Goal: Transaction & Acquisition: Purchase product/service

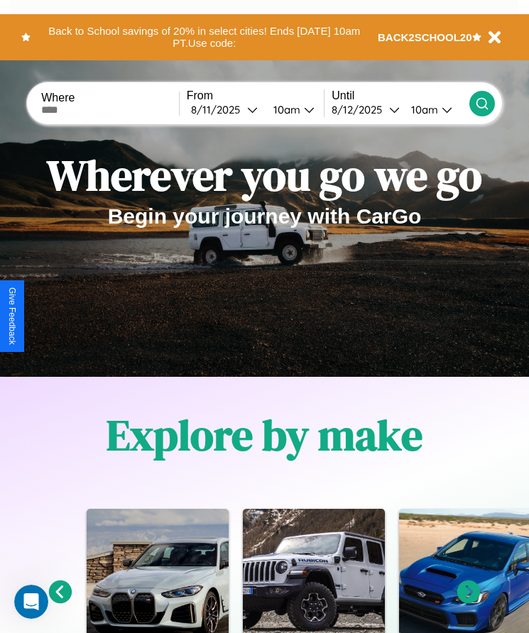
click at [111, 109] on input "text" at bounding box center [110, 109] width 138 height 11
type input "*********"
click at [228, 109] on div "8 / 11 / 2025" at bounding box center [219, 109] width 56 height 13
select select "*"
select select "****"
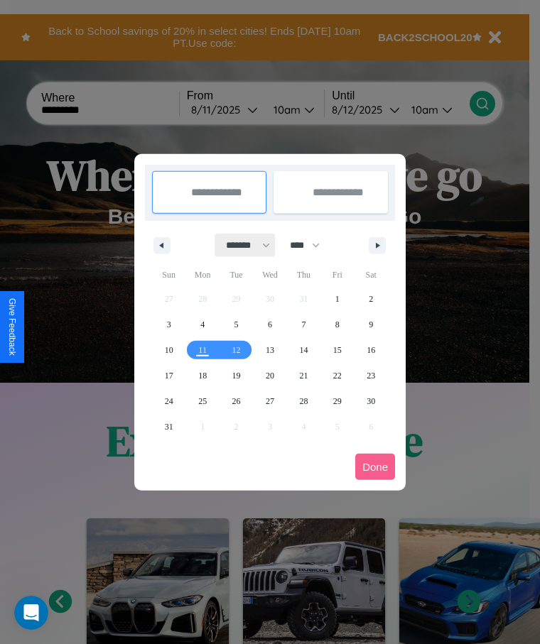
click at [241, 245] on select "******* ******** ***** ***** *** **** **** ****** ********* ******* ******** **…" at bounding box center [245, 245] width 60 height 23
click at [303, 400] on span "28" at bounding box center [303, 401] width 9 height 26
type input "**********"
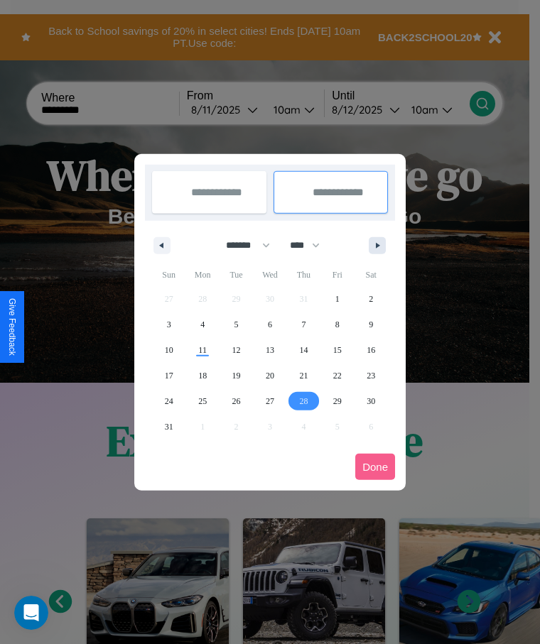
click at [377, 245] on icon "button" at bounding box center [379, 246] width 7 height 6
select select "*"
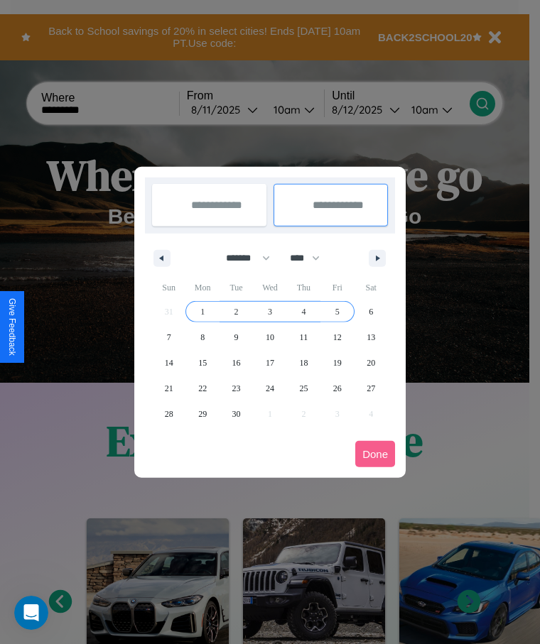
click at [337, 311] on span "5" at bounding box center [337, 312] width 4 height 26
type input "**********"
select select "*"
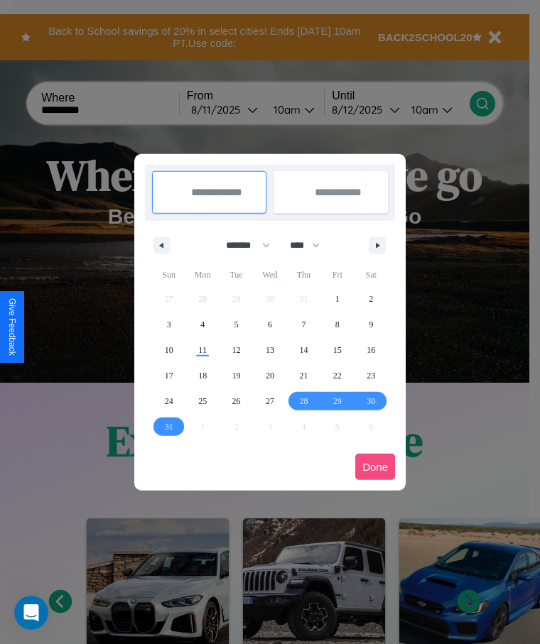
click at [375, 466] on button "Done" at bounding box center [375, 467] width 40 height 26
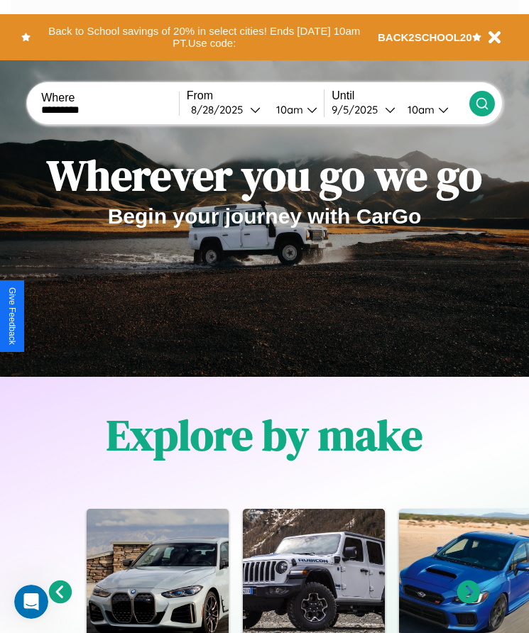
click at [292, 109] on div "10am" at bounding box center [288, 109] width 38 height 13
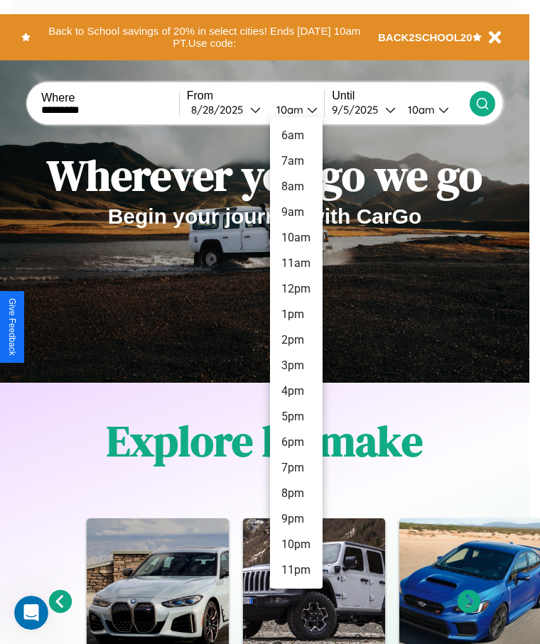
click at [295, 493] on li "8pm" at bounding box center [296, 494] width 53 height 26
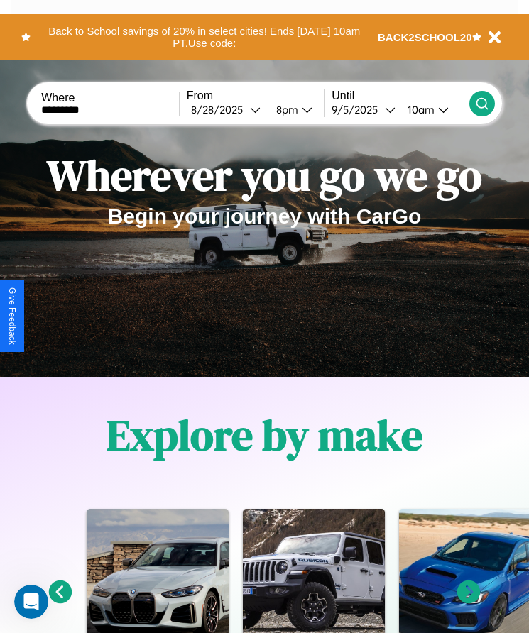
click at [422, 109] on div "10am" at bounding box center [419, 109] width 38 height 13
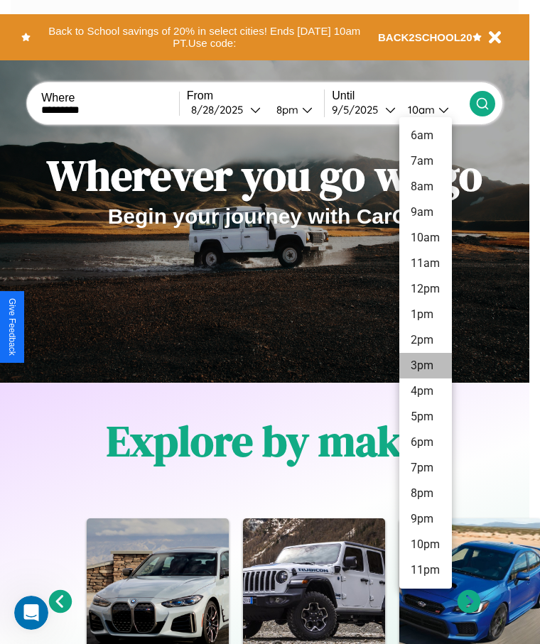
click at [425, 366] on li "3pm" at bounding box center [425, 366] width 53 height 26
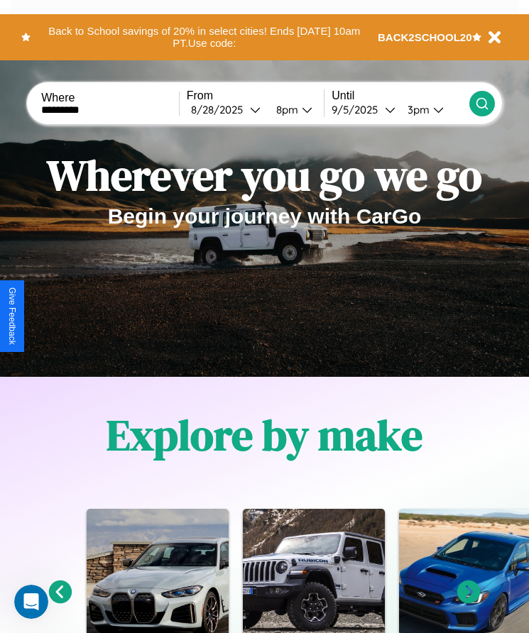
click at [481, 103] on icon at bounding box center [482, 104] width 14 height 14
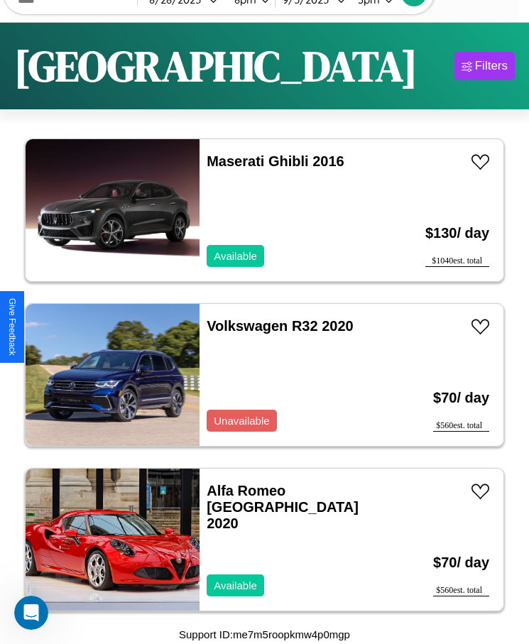
scroll to position [669, 0]
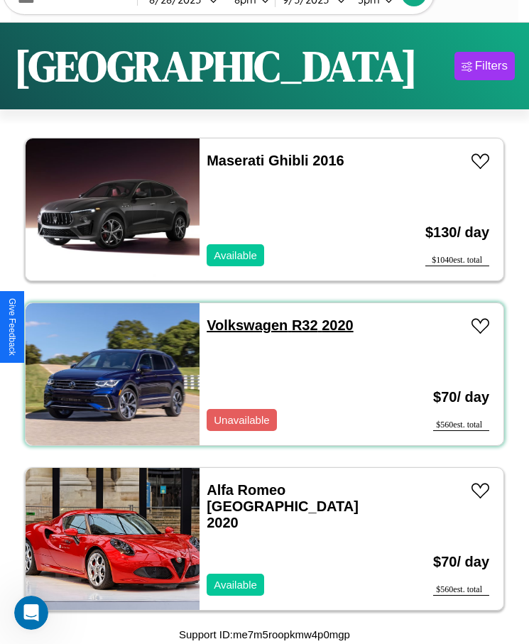
click at [243, 325] on link "Volkswagen R32 2020" at bounding box center [280, 325] width 146 height 16
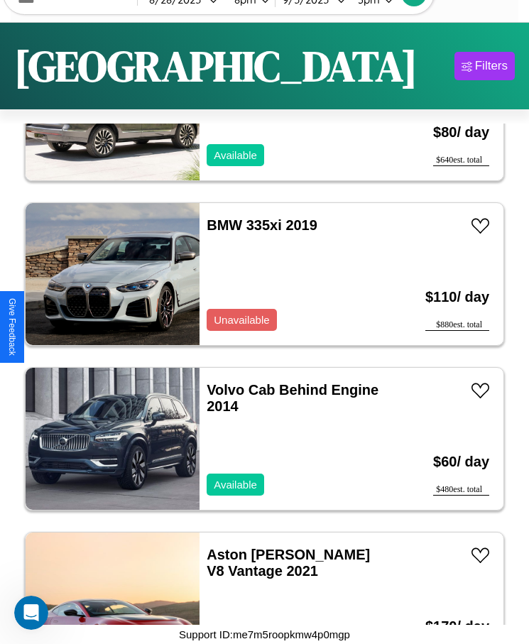
scroll to position [6269, 0]
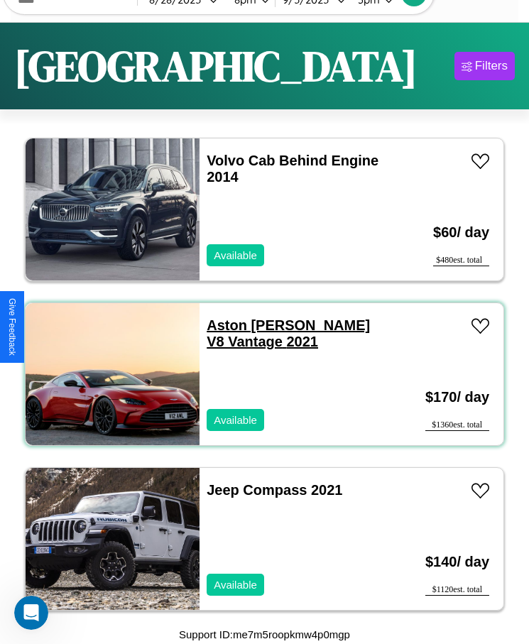
click at [246, 325] on link "Aston Martin V8 Vantage 2021" at bounding box center [288, 333] width 163 height 32
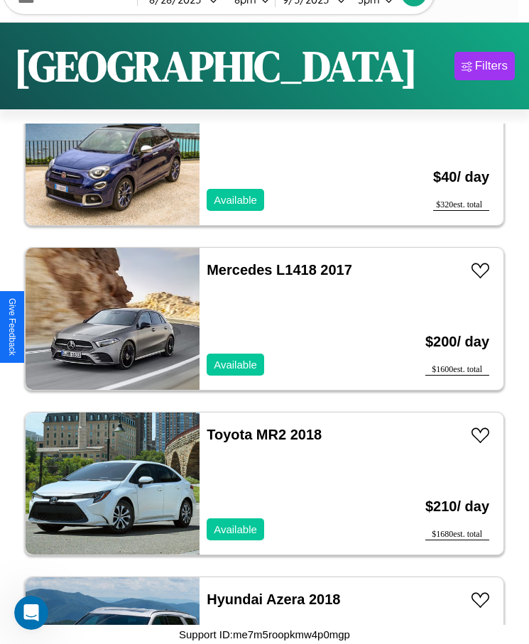
scroll to position [8915, 0]
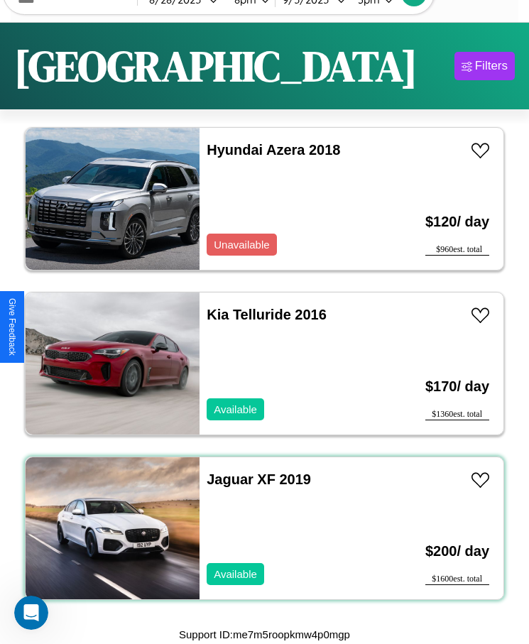
click at [259, 528] on div "Jaguar XF 2019 Available" at bounding box center [293, 528] width 188 height 142
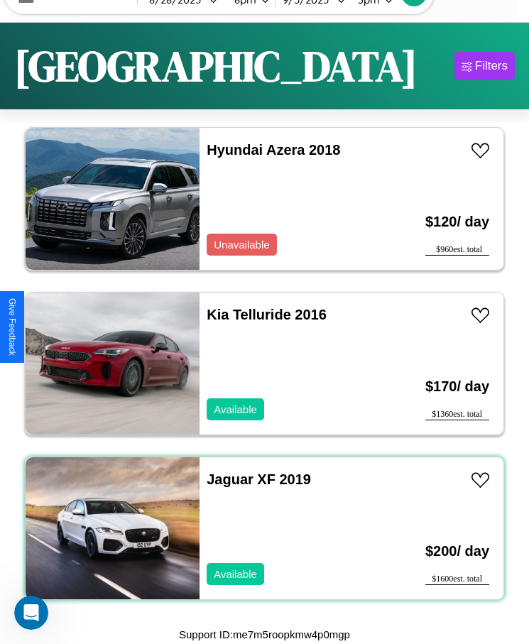
click at [259, 528] on div "Jaguar XF 2019 Available" at bounding box center [293, 528] width 188 height 142
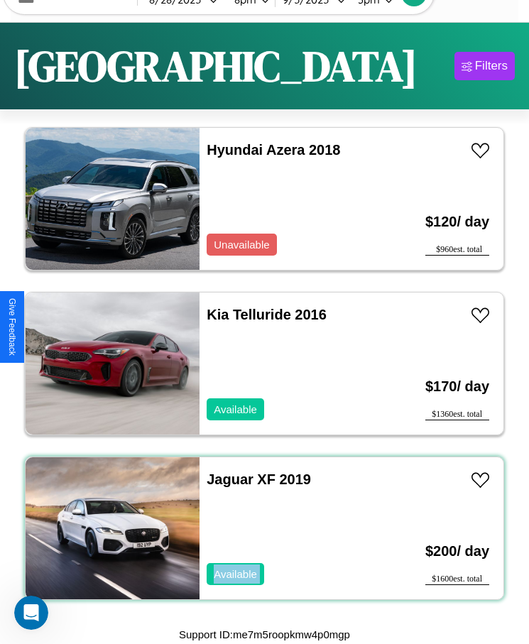
click at [259, 528] on div "Jaguar XF 2019 Available" at bounding box center [293, 528] width 188 height 142
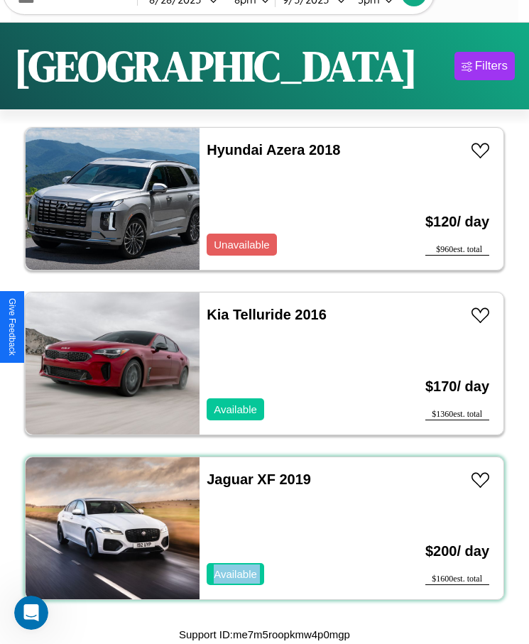
click at [259, 528] on div "Jaguar XF 2019 Available" at bounding box center [293, 528] width 188 height 142
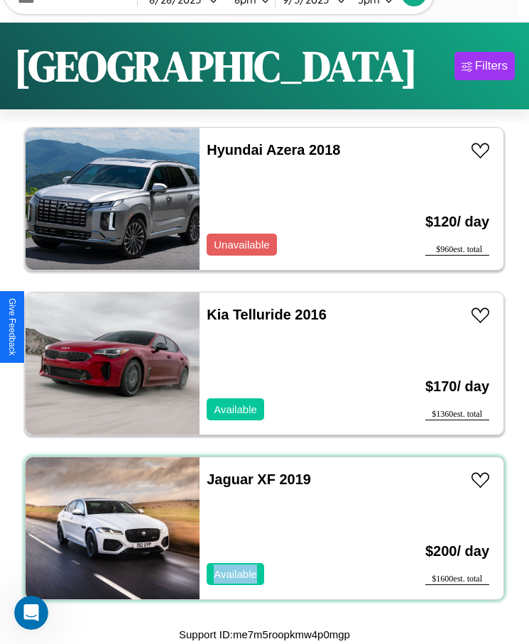
click at [259, 528] on div "Jaguar XF 2019 Available" at bounding box center [293, 528] width 188 height 142
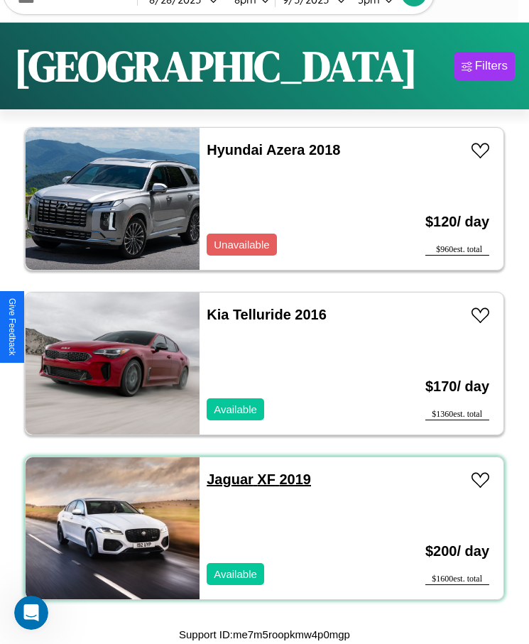
click at [226, 479] on link "Jaguar XF 2019" at bounding box center [259, 479] width 104 height 16
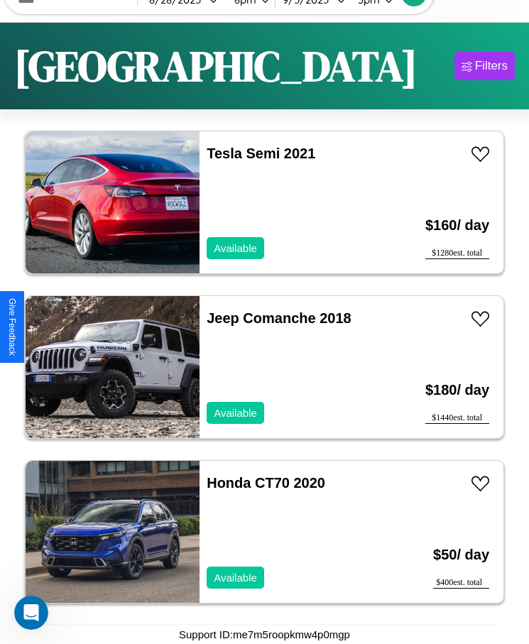
scroll to position [2152, 0]
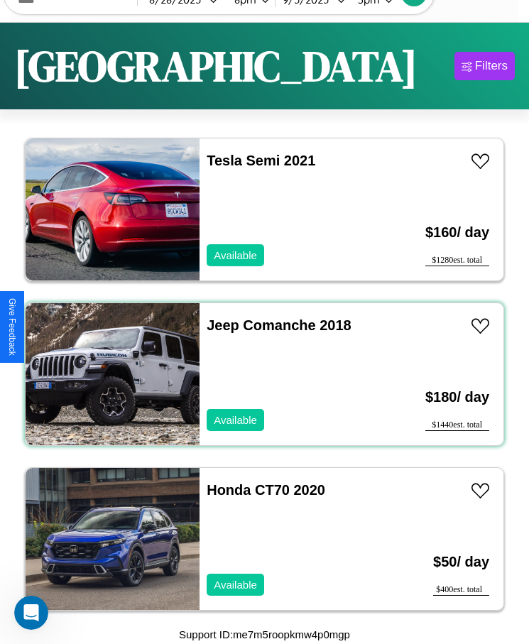
click at [259, 374] on div "Jeep Comanche 2018 Available" at bounding box center [293, 374] width 188 height 142
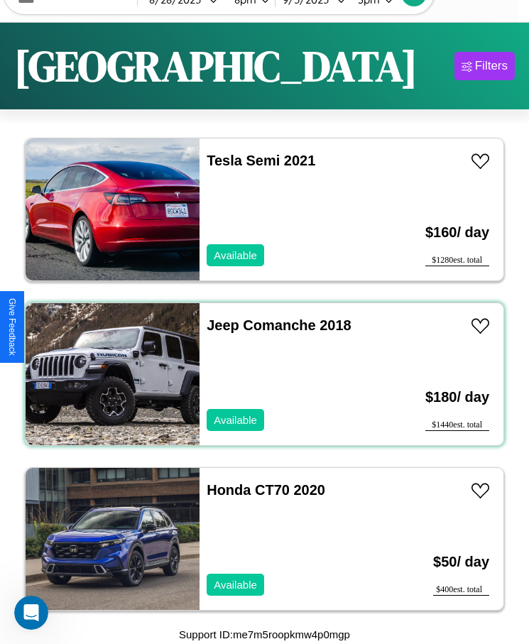
click at [259, 374] on div "Jeep Comanche 2018 Available" at bounding box center [293, 374] width 188 height 142
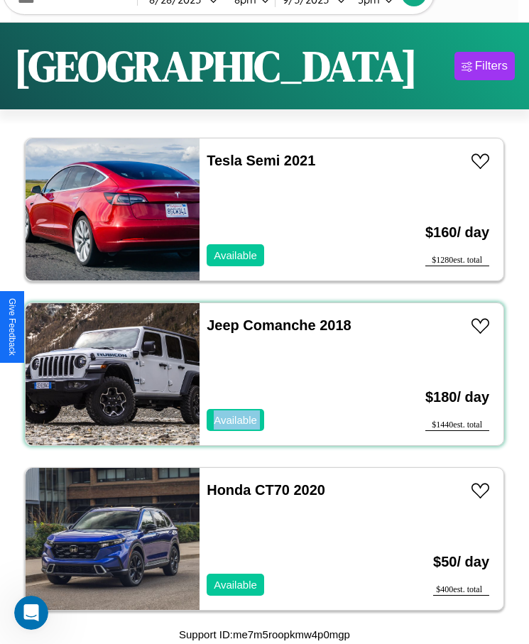
click at [259, 374] on div "Jeep Comanche 2018 Available" at bounding box center [293, 374] width 188 height 142
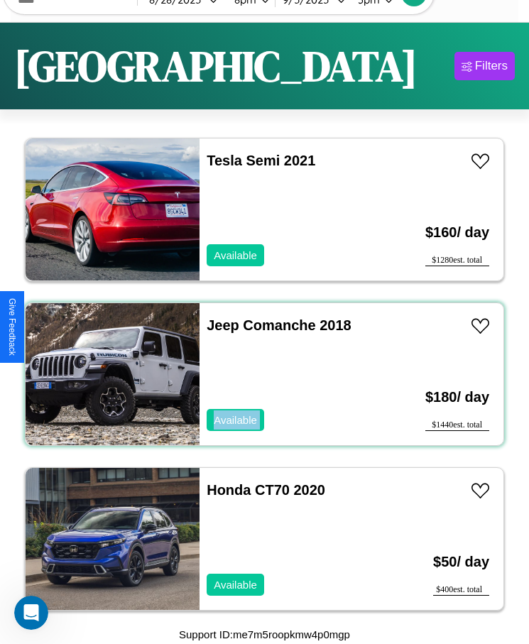
click at [259, 374] on div "Jeep Comanche 2018 Available" at bounding box center [293, 374] width 188 height 142
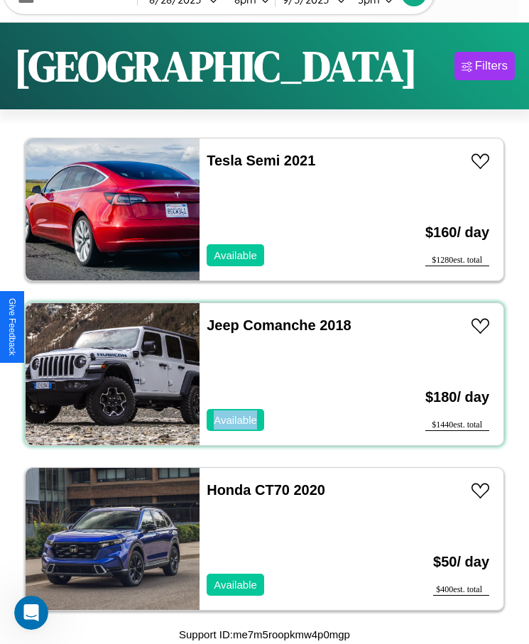
click at [259, 374] on div "Jeep Comanche 2018 Available" at bounding box center [293, 374] width 188 height 142
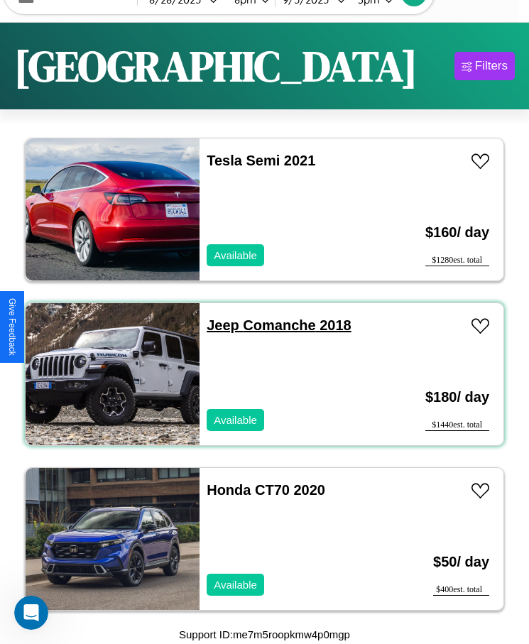
click at [219, 325] on link "Jeep Comanche 2018" at bounding box center [279, 325] width 144 height 16
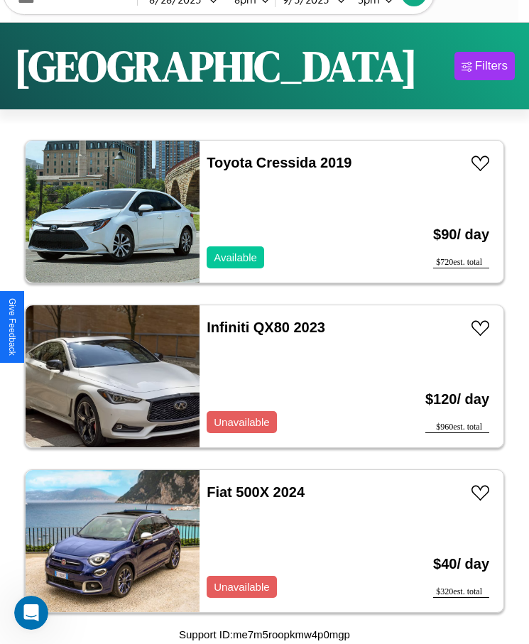
scroll to position [3799, 0]
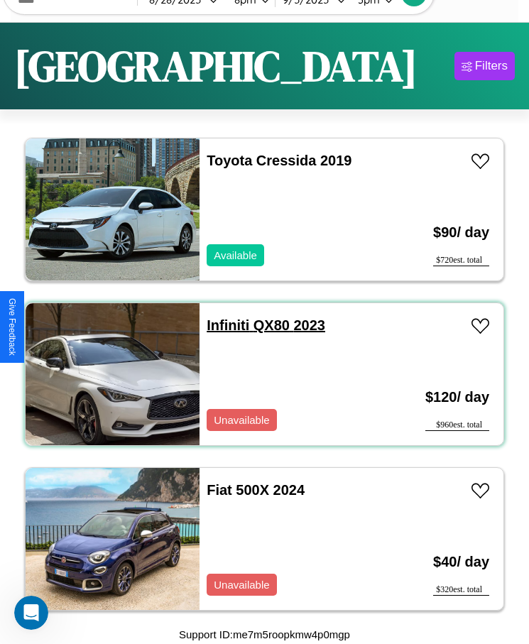
click at [224, 325] on link "Infiniti QX80 2023" at bounding box center [266, 325] width 119 height 16
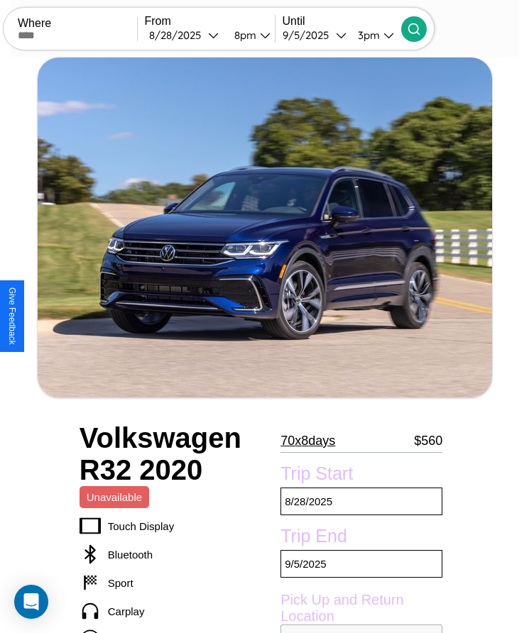
scroll to position [124, 0]
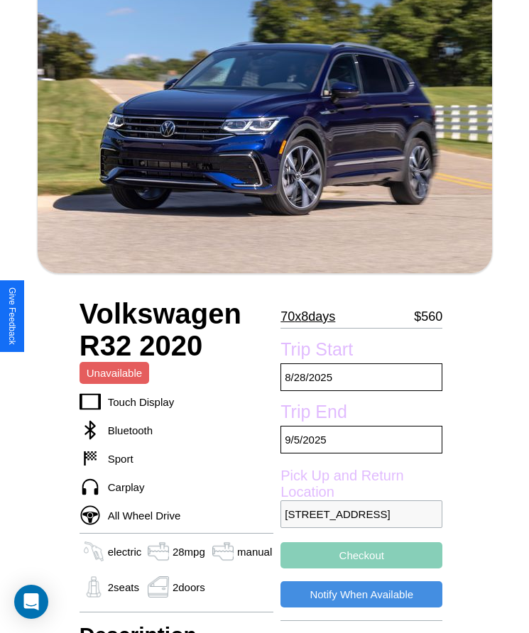
click at [313, 317] on p "70 x 8 days" at bounding box center [307, 316] width 55 height 23
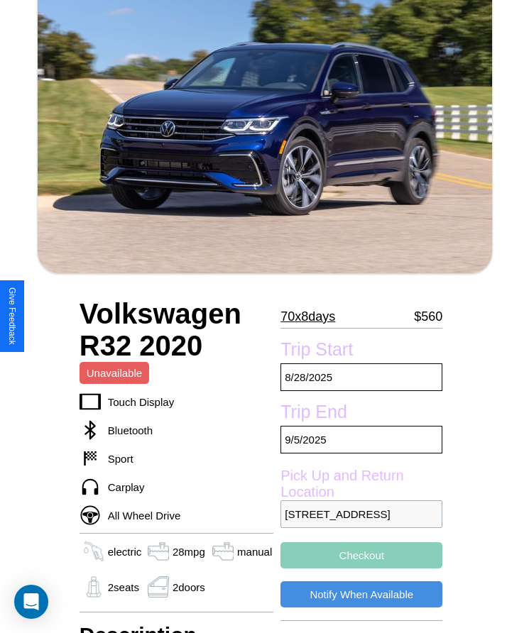
click at [313, 317] on p "70 x 8 days" at bounding box center [307, 316] width 55 height 23
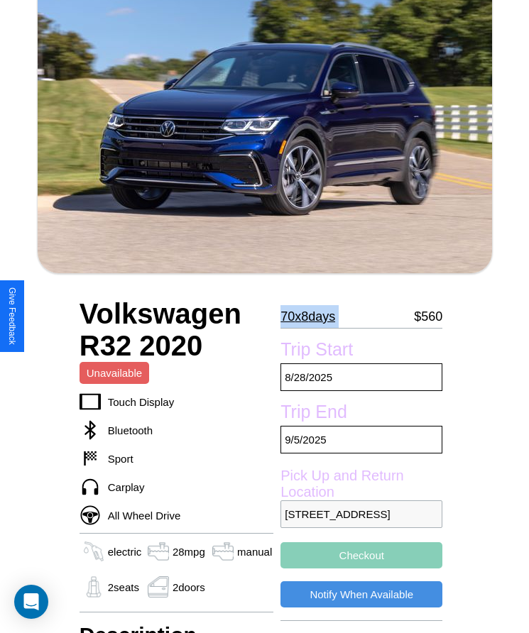
click at [313, 317] on p "70 x 8 days" at bounding box center [307, 316] width 55 height 23
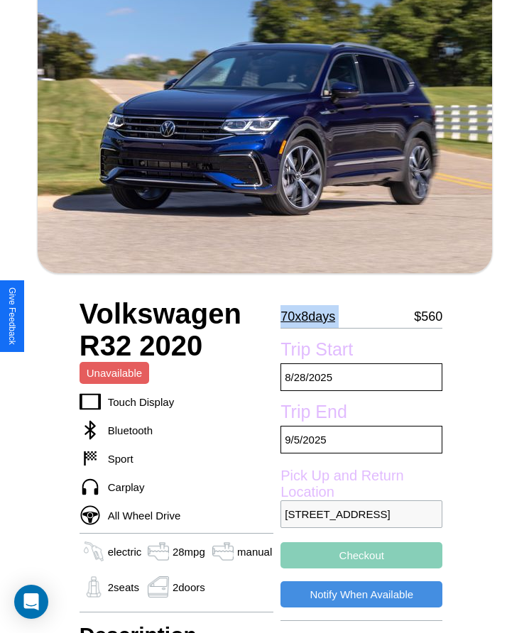
click at [313, 317] on p "70 x 8 days" at bounding box center [307, 316] width 55 height 23
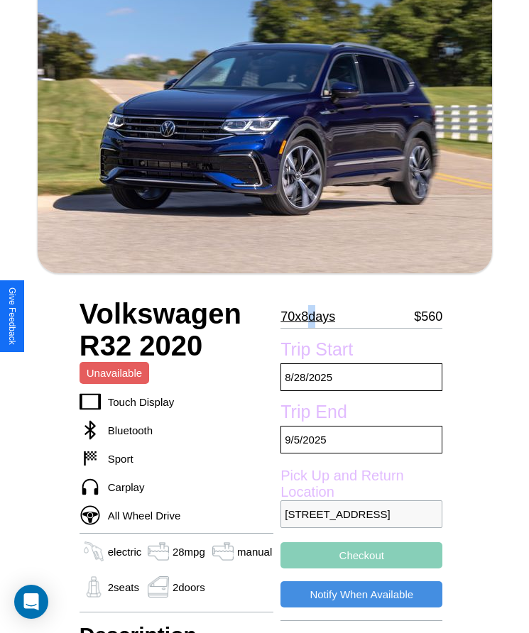
click at [313, 317] on p "70 x 8 days" at bounding box center [307, 316] width 55 height 23
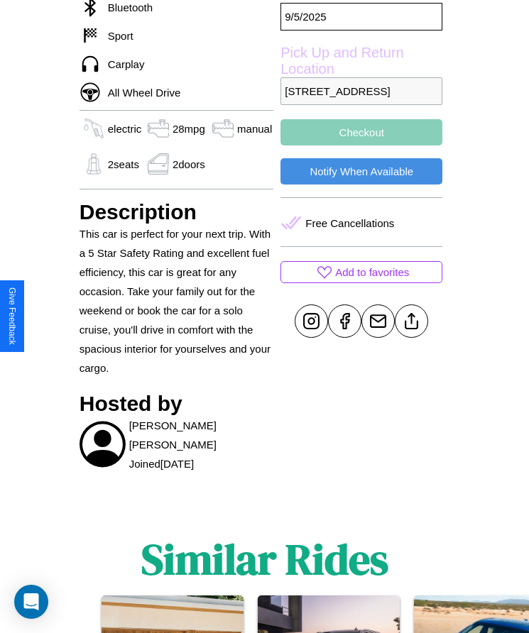
scroll to position [571, 0]
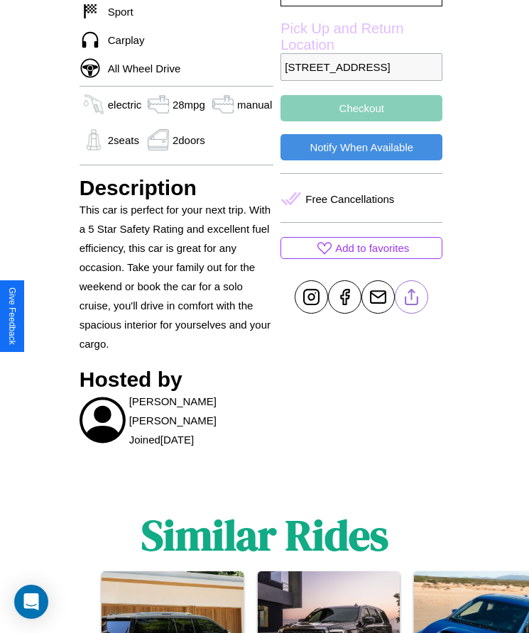
click at [412, 300] on line at bounding box center [412, 295] width 0 height 10
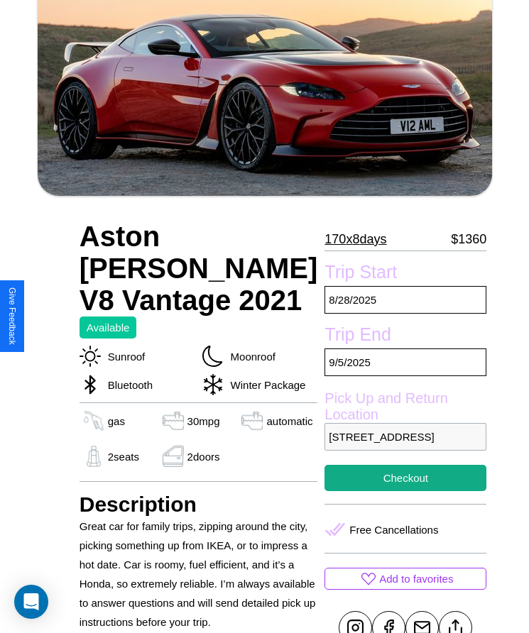
scroll to position [383, 0]
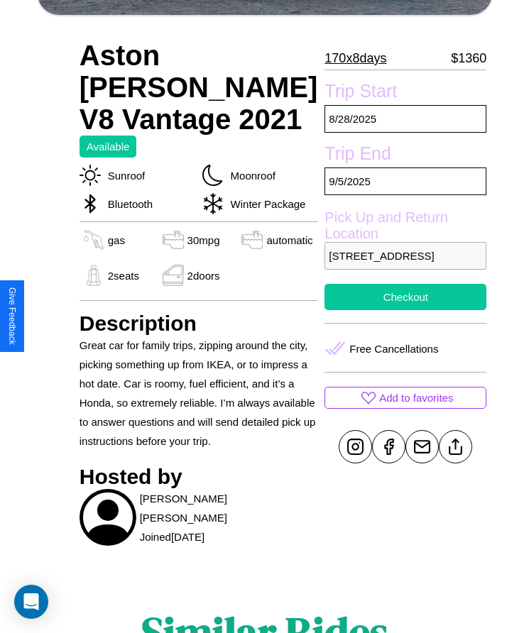
click at [361, 310] on button "Checkout" at bounding box center [405, 297] width 162 height 26
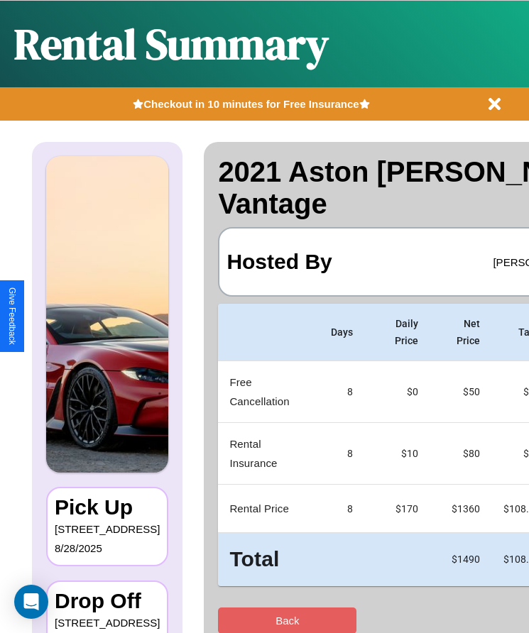
scroll to position [0, 84]
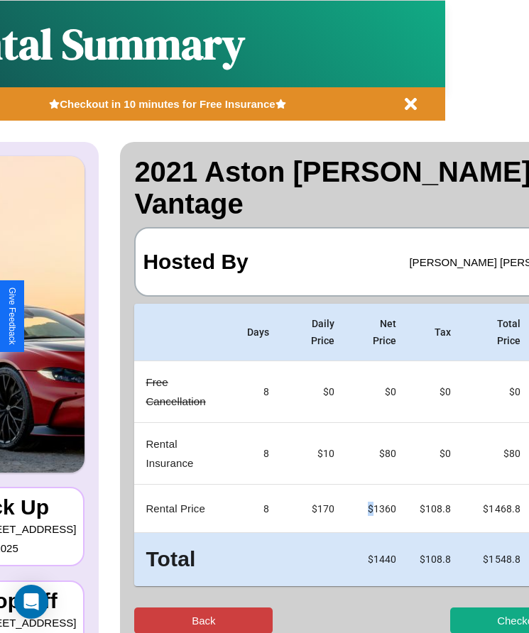
click at [148, 608] on button "Back" at bounding box center [203, 621] width 138 height 26
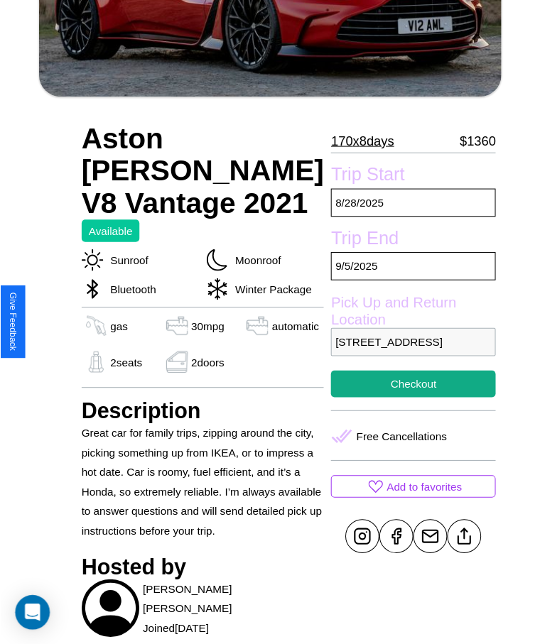
scroll to position [484, 0]
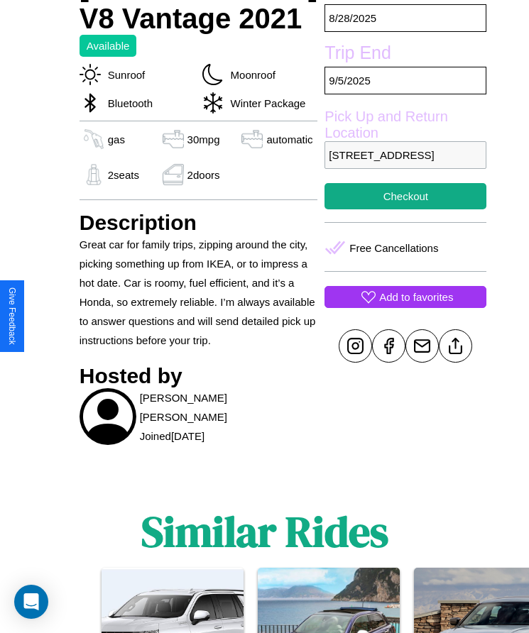
click at [379, 307] on p "Add to favorites" at bounding box center [416, 297] width 74 height 19
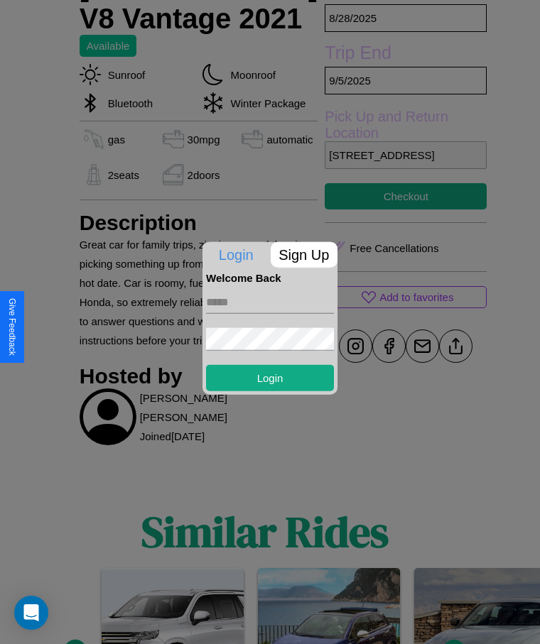
click at [270, 302] on input "text" at bounding box center [270, 301] width 128 height 23
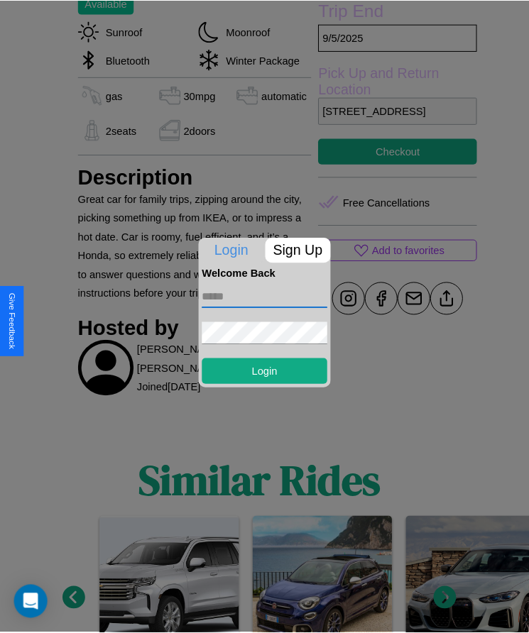
scroll to position [527, 0]
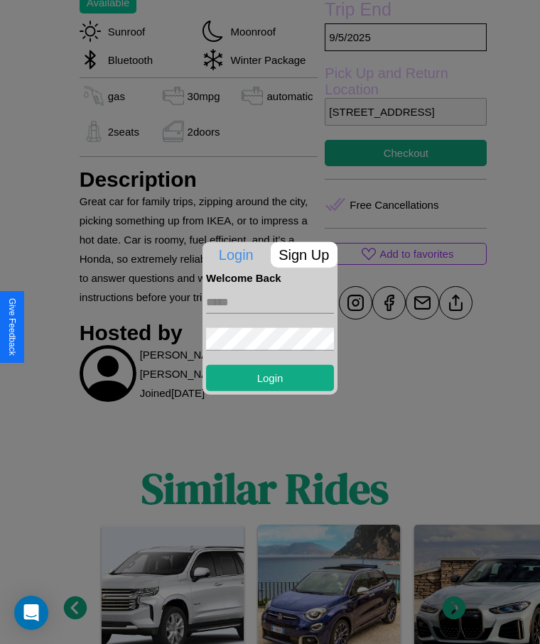
click at [411, 322] on div at bounding box center [270, 322] width 540 height 644
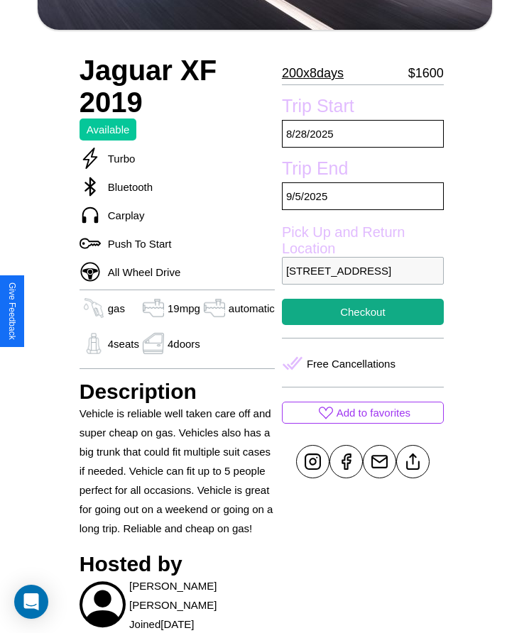
scroll to position [383, 0]
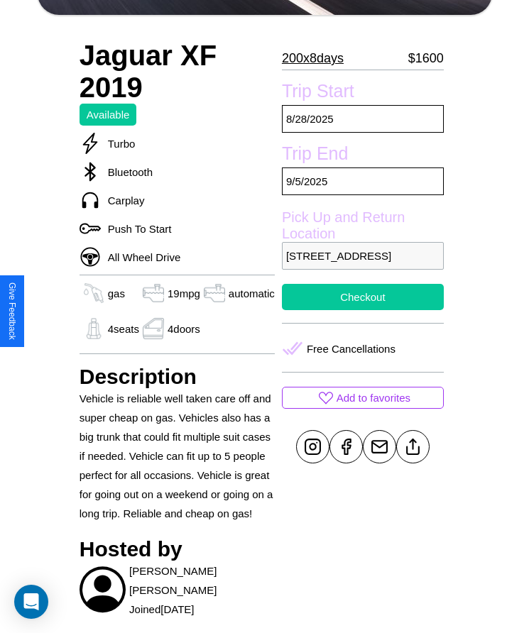
click at [361, 310] on button "Checkout" at bounding box center [363, 297] width 162 height 26
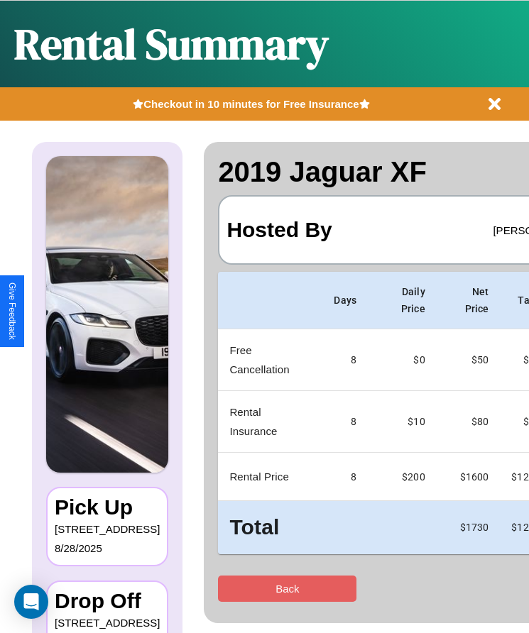
scroll to position [0, 84]
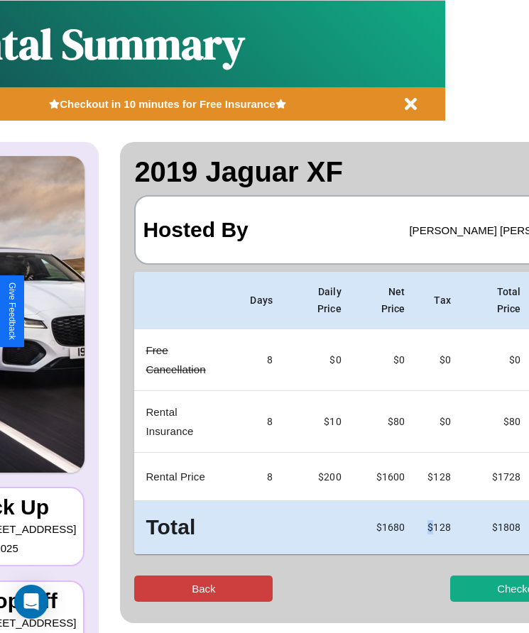
click at [148, 577] on button "Back" at bounding box center [203, 589] width 138 height 26
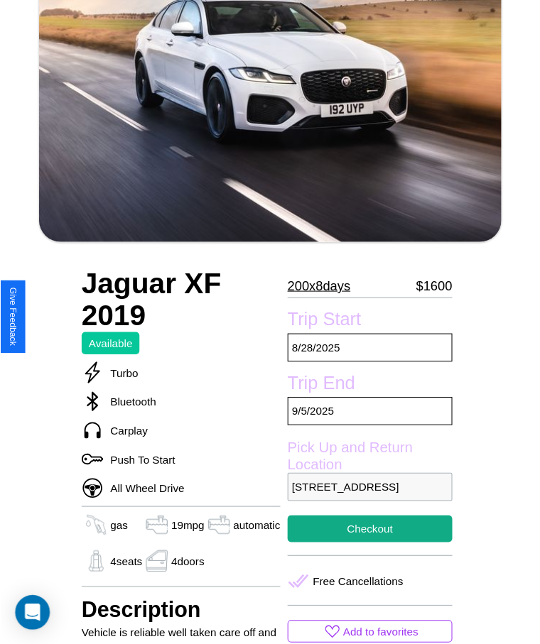
scroll to position [186, 0]
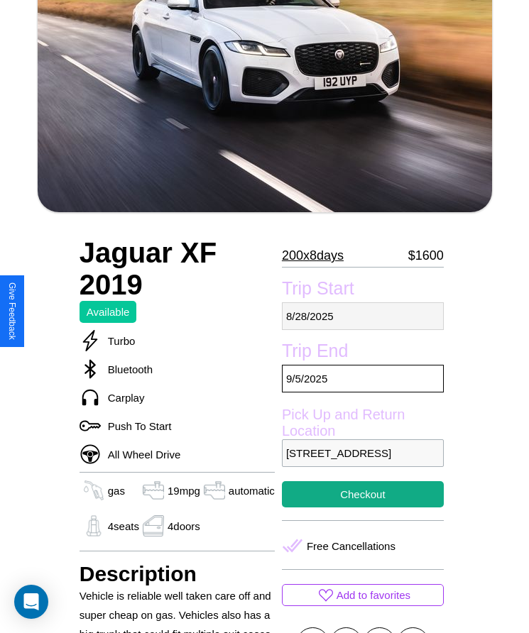
click at [361, 316] on p "[DATE]" at bounding box center [363, 316] width 162 height 28
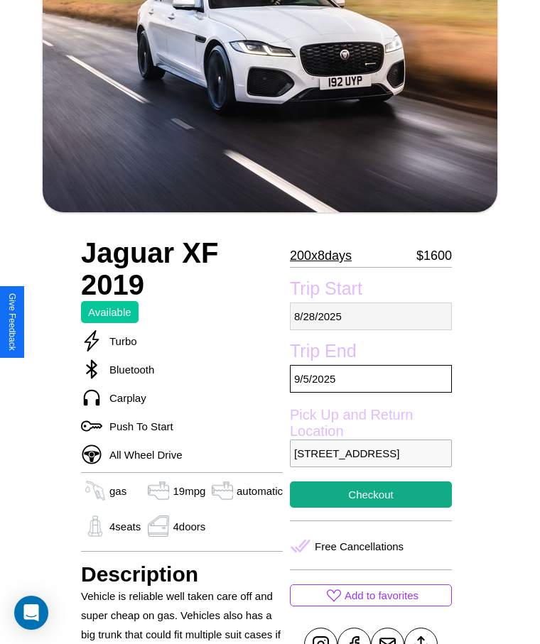
select select "*"
select select "****"
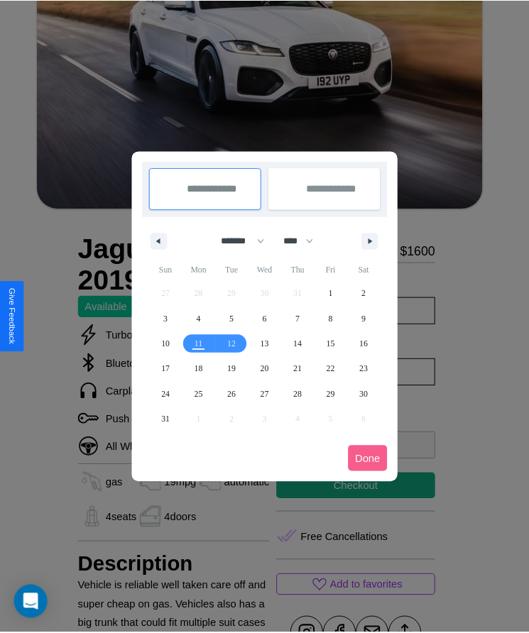
scroll to position [0, 0]
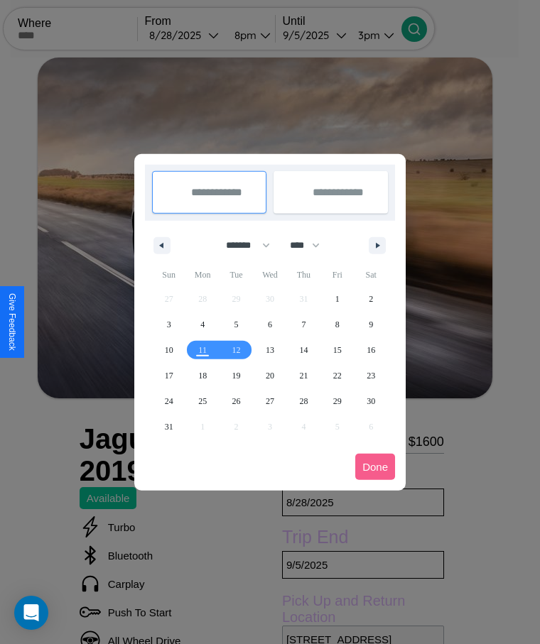
click at [206, 35] on div at bounding box center [270, 322] width 540 height 644
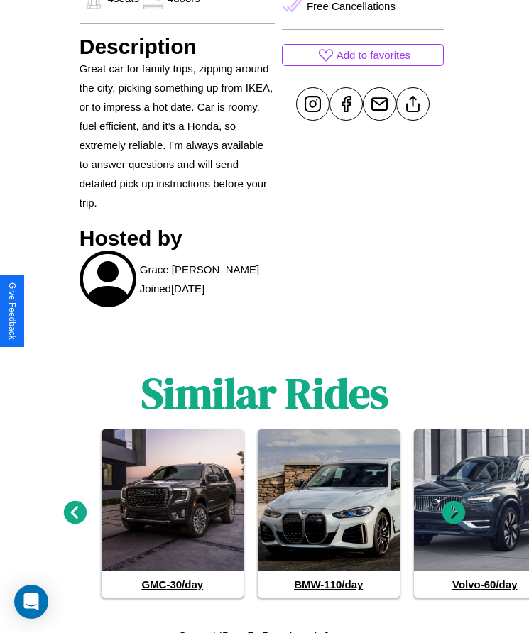
scroll to position [681, 0]
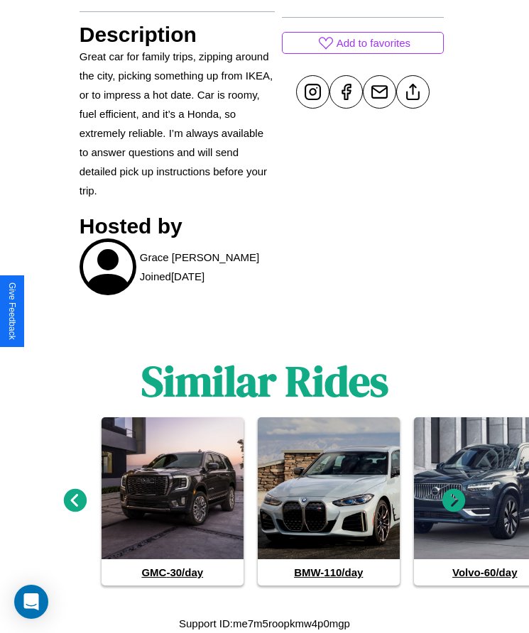
click at [454, 501] on icon at bounding box center [453, 500] width 23 height 23
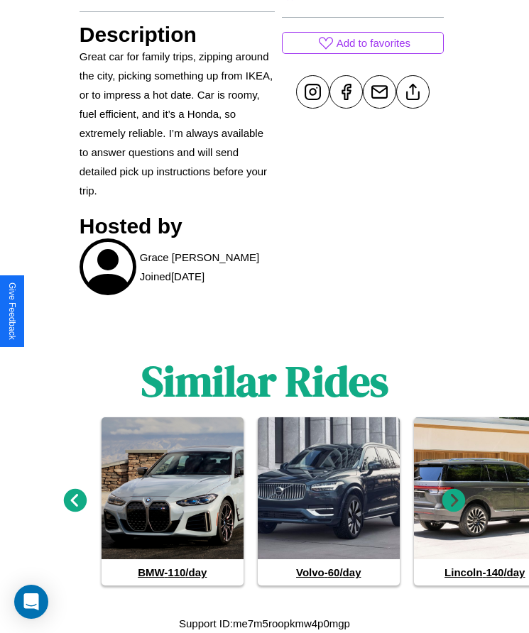
click at [454, 501] on icon at bounding box center [453, 500] width 23 height 23
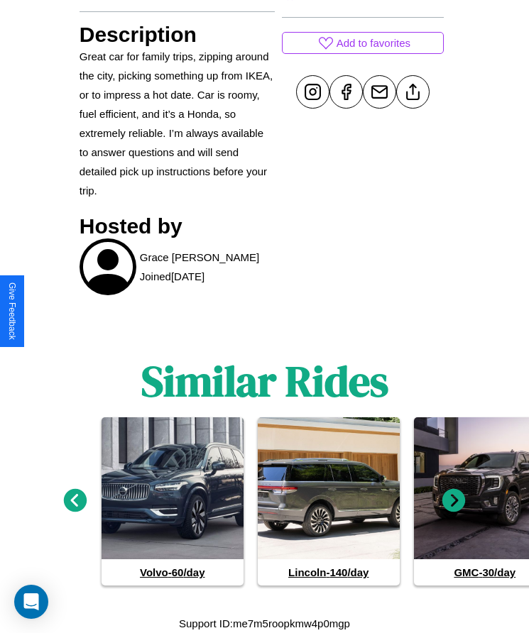
click at [454, 501] on icon at bounding box center [453, 500] width 23 height 23
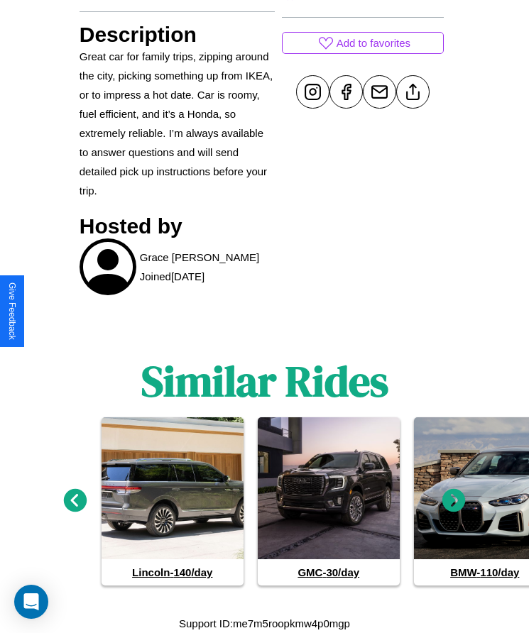
click at [454, 501] on icon at bounding box center [453, 500] width 23 height 23
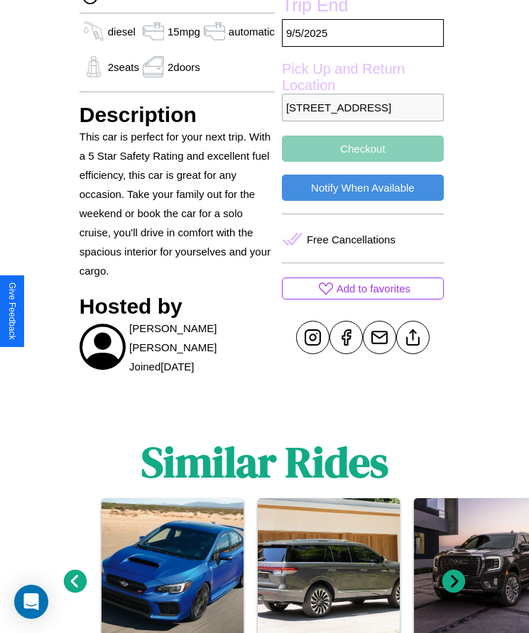
scroll to position [529, 0]
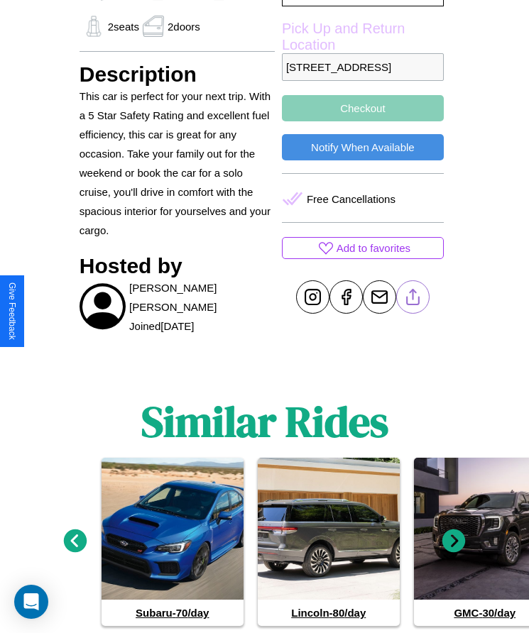
click at [412, 300] on line at bounding box center [412, 295] width 0 height 10
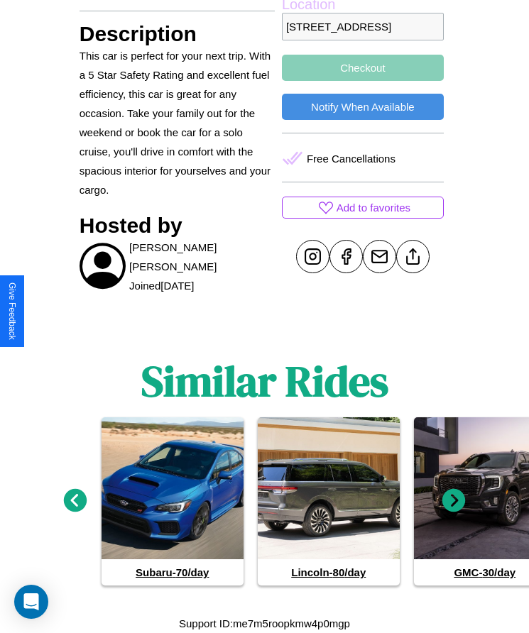
click at [454, 501] on icon at bounding box center [453, 500] width 23 height 23
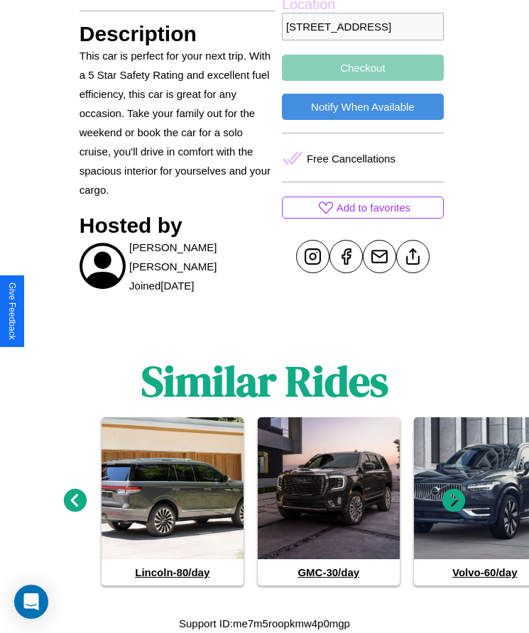
click at [454, 501] on icon at bounding box center [453, 500] width 23 height 23
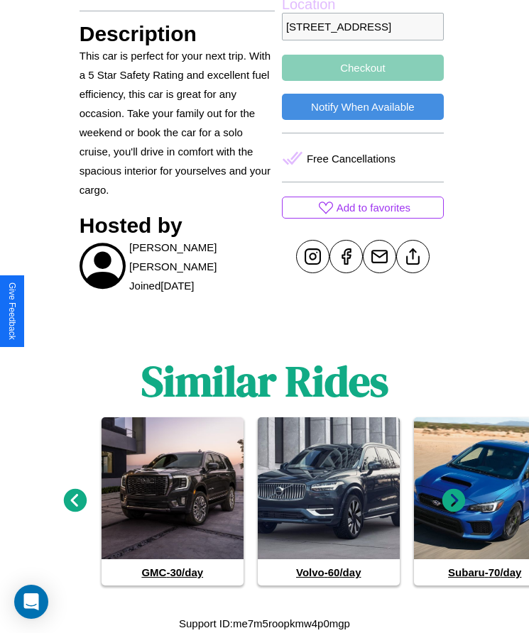
click at [454, 501] on icon at bounding box center [453, 500] width 23 height 23
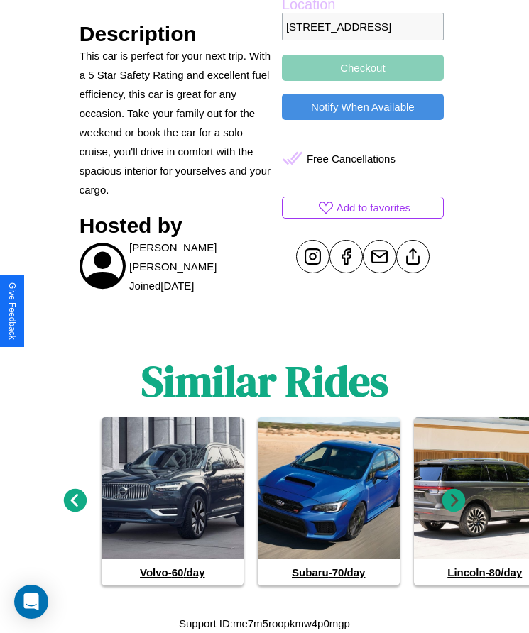
click at [75, 501] on icon at bounding box center [75, 500] width 23 height 23
